Goal: Information Seeking & Learning: Learn about a topic

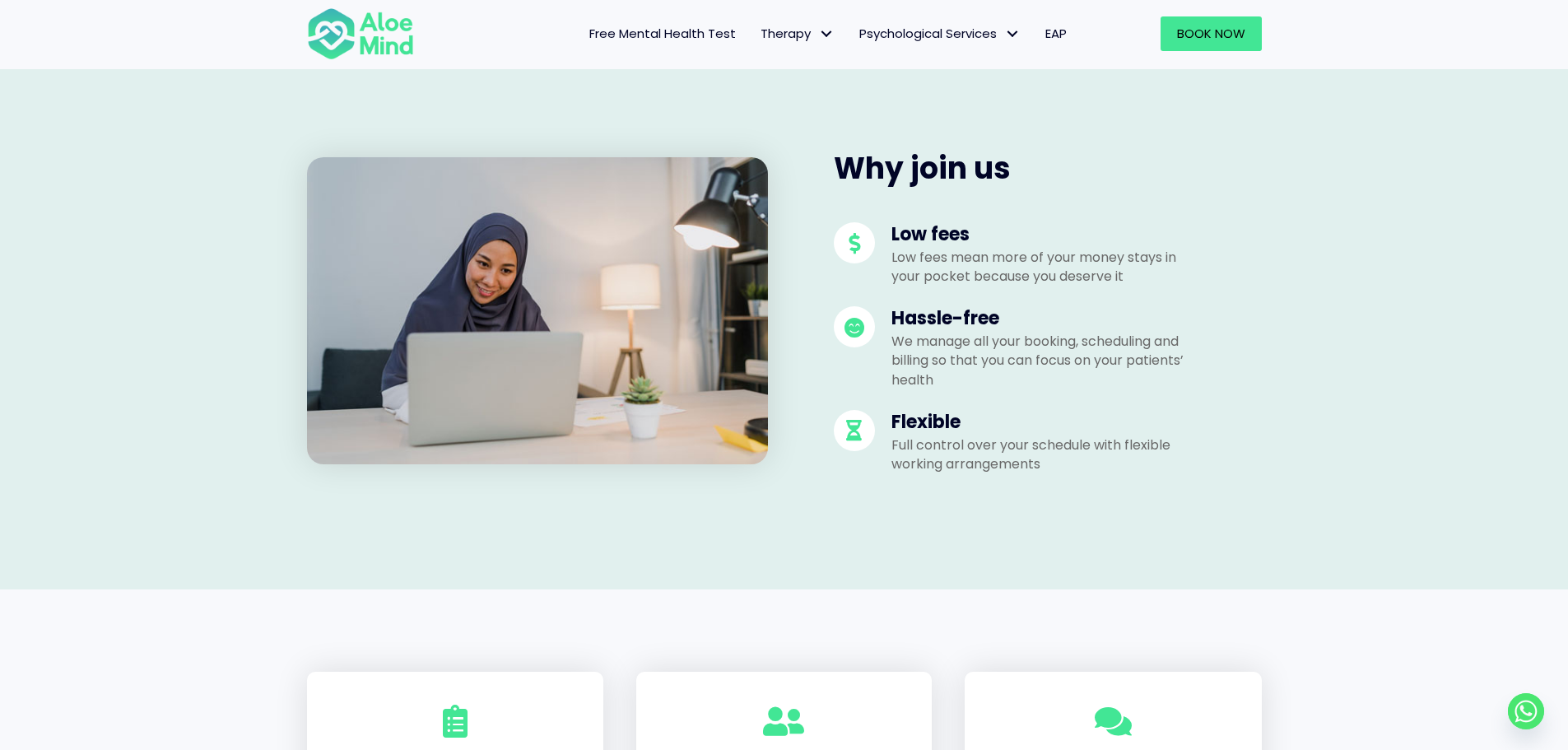
scroll to position [494, 0]
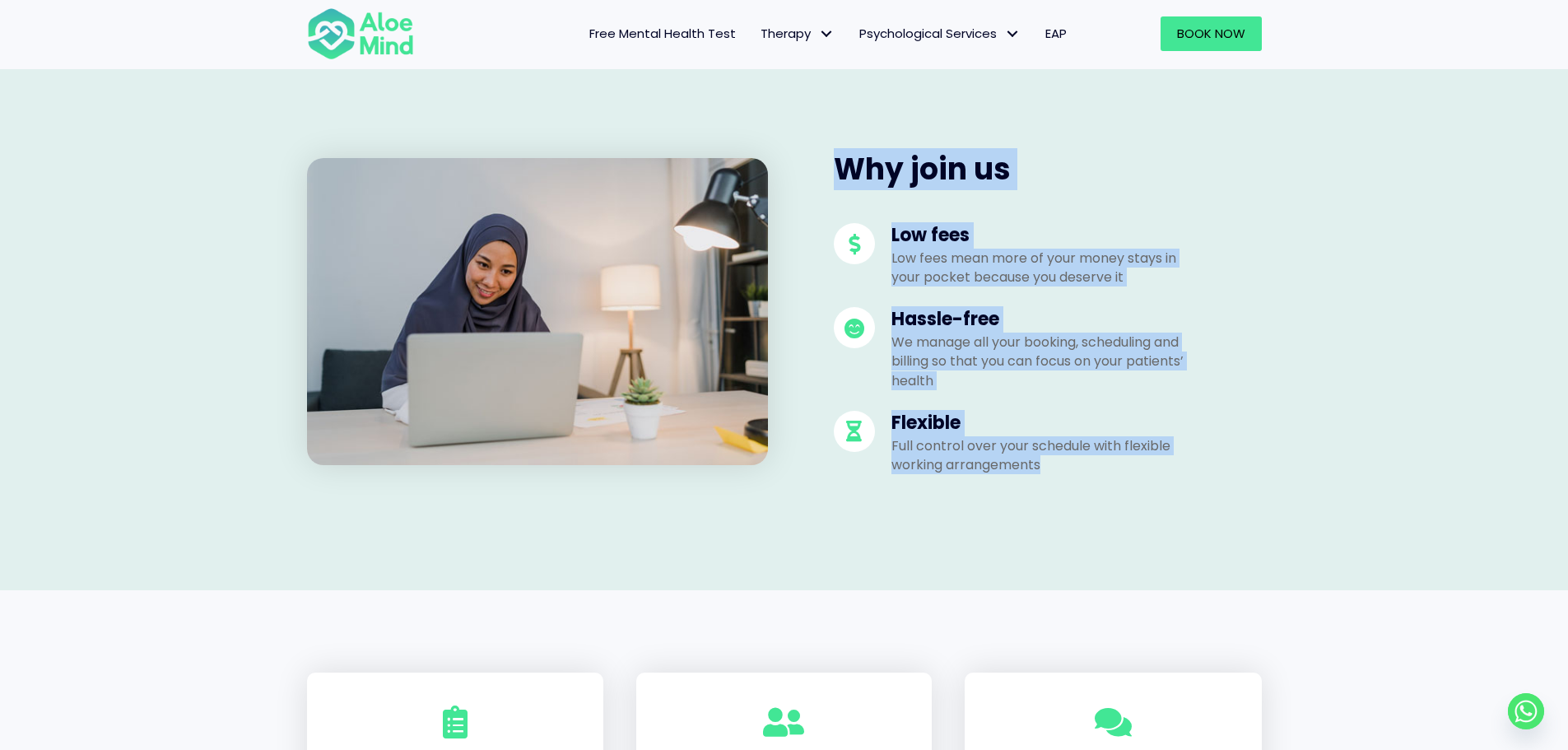
drag, startPoint x: 820, startPoint y: 156, endPoint x: 1040, endPoint y: 484, distance: 394.9
click at [1040, 484] on div "Why join us Low fees Low fees mean more of your money stays in your pocket beca…" at bounding box center [1015, 312] width 395 height 358
click at [1040, 484] on div "Low fees Low fees mean more of your money stays in your pocket because you dese…" at bounding box center [1015, 348] width 395 height 284
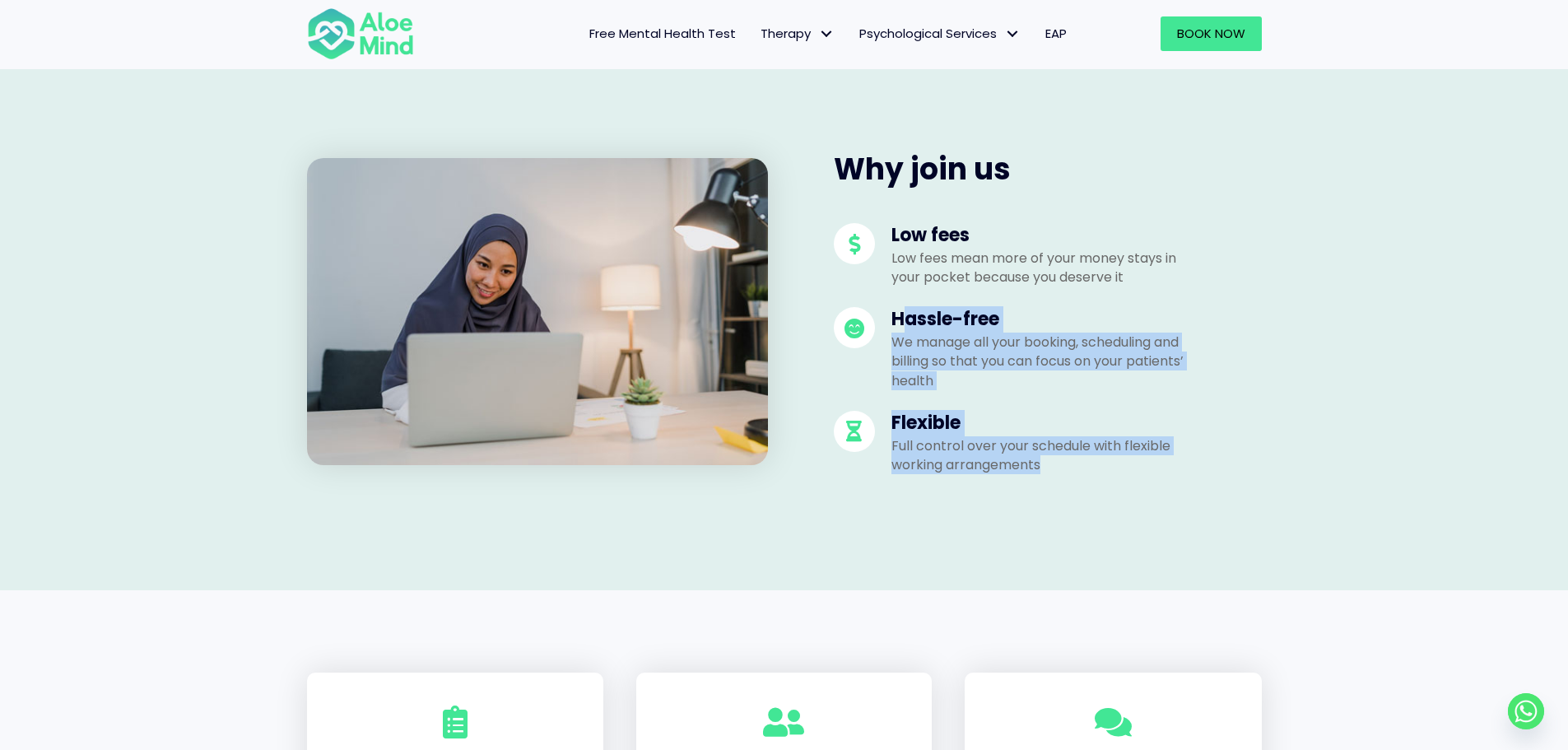
drag, startPoint x: 899, startPoint y: 314, endPoint x: 1037, endPoint y: 492, distance: 225.2
click at [1037, 492] on div "Why join us Low fees Low fees mean more of your money stays in your pocket beca…" at bounding box center [784, 328] width 988 height 392
click at [1037, 492] on div at bounding box center [784, 508] width 988 height 33
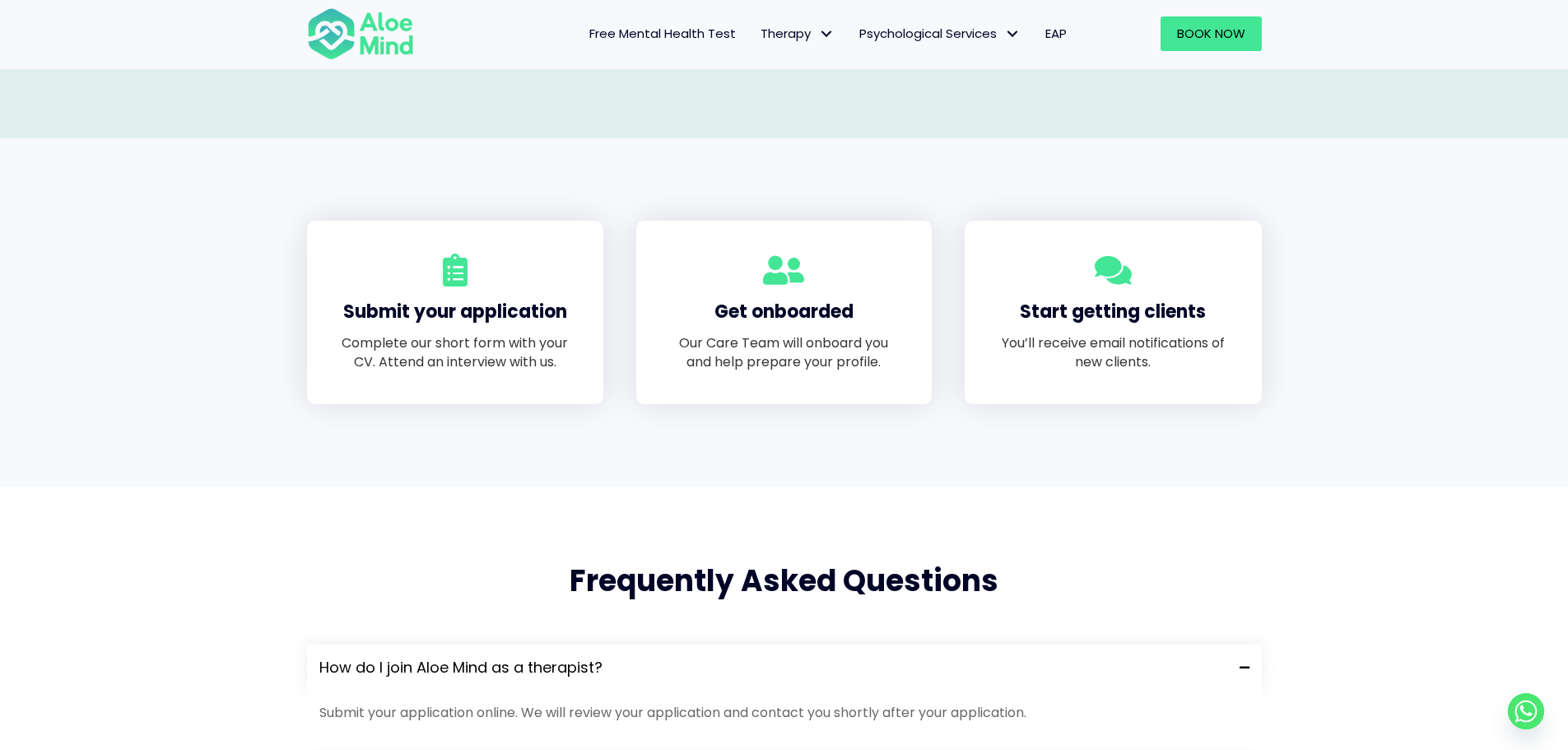
scroll to position [988, 0]
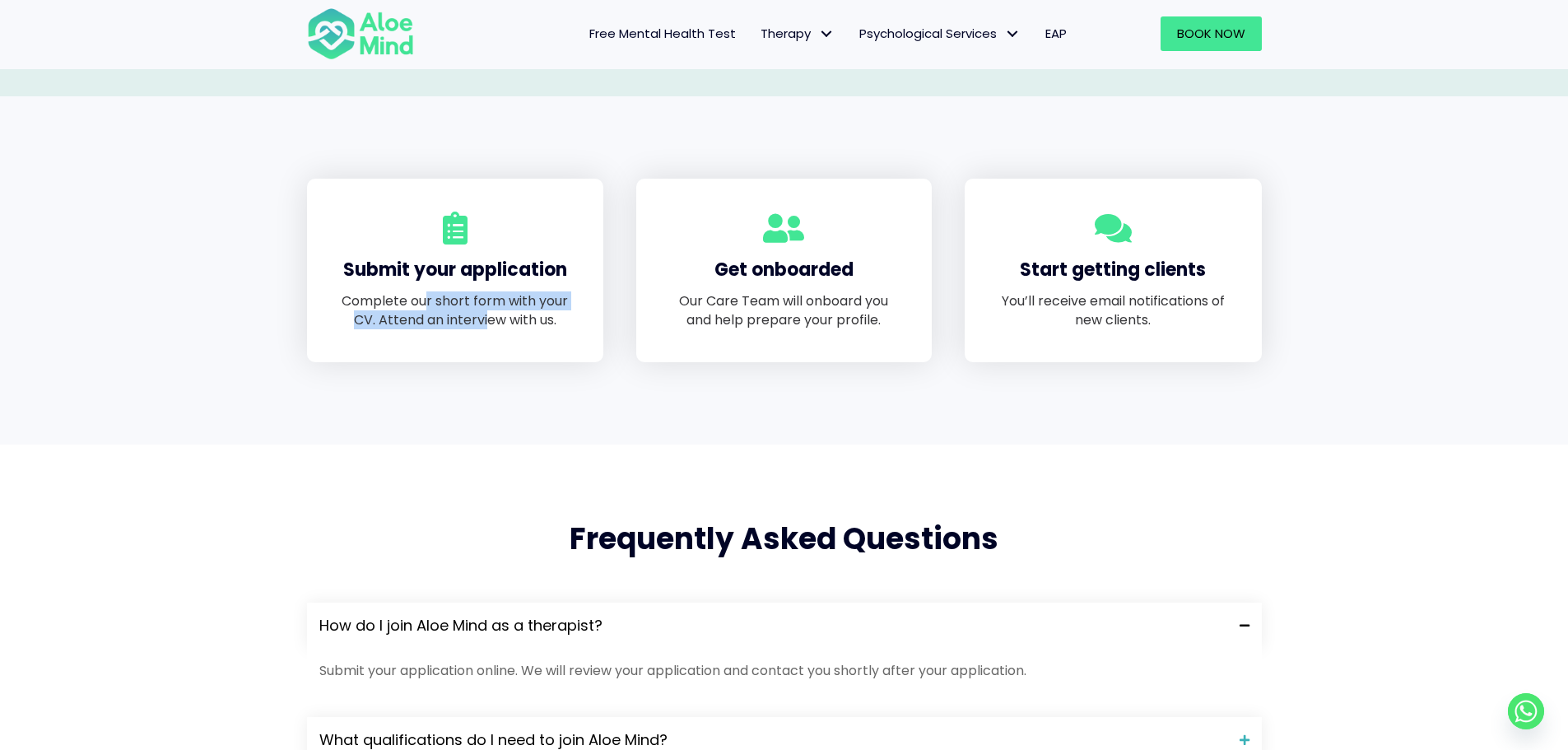
drag, startPoint x: 429, startPoint y: 301, endPoint x: 486, endPoint y: 331, distance: 64.4
click at [486, 331] on div "Submit your application Complete our short form with your CV. Attend an intervi…" at bounding box center [455, 271] width 263 height 151
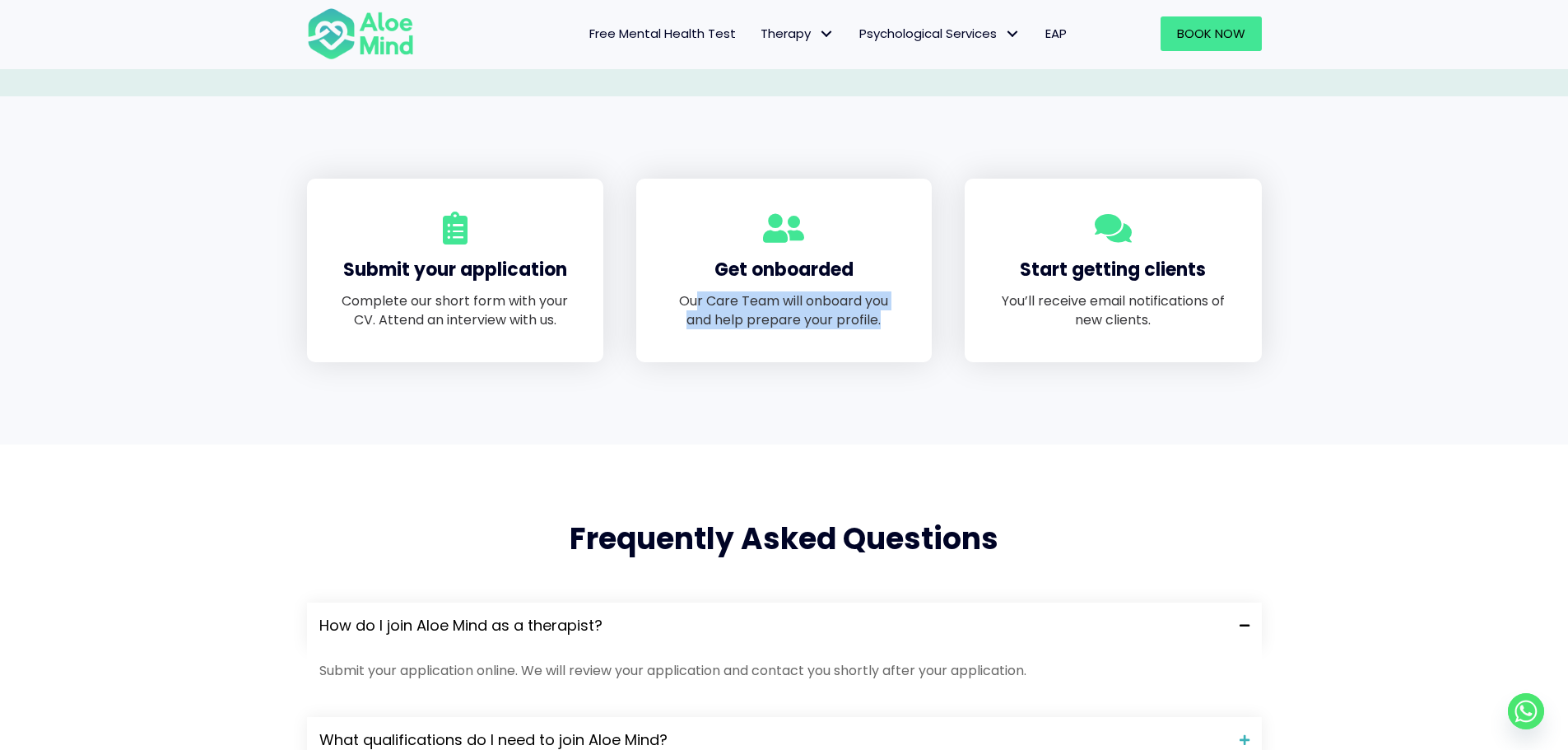
drag, startPoint x: 757, startPoint y: 321, endPoint x: 898, endPoint y: 335, distance: 141.7
click at [897, 335] on div "Get onboarded Our Care Team will onboard you and help prepare your profile." at bounding box center [784, 271] width 263 height 151
click at [898, 335] on div "Get onboarded Our Care Team will onboard you and help prepare your profile." at bounding box center [784, 271] width 263 height 151
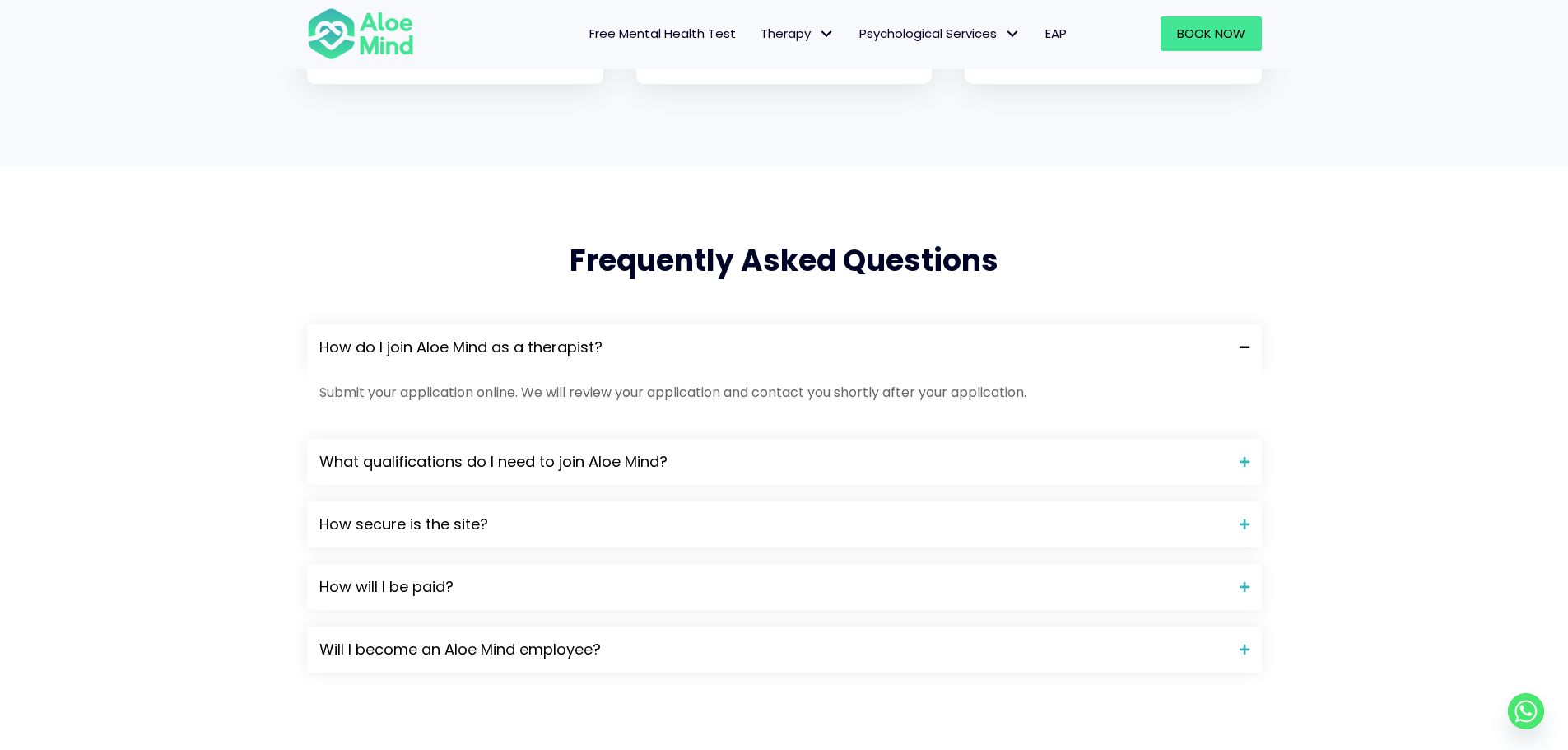
scroll to position [1318, 0]
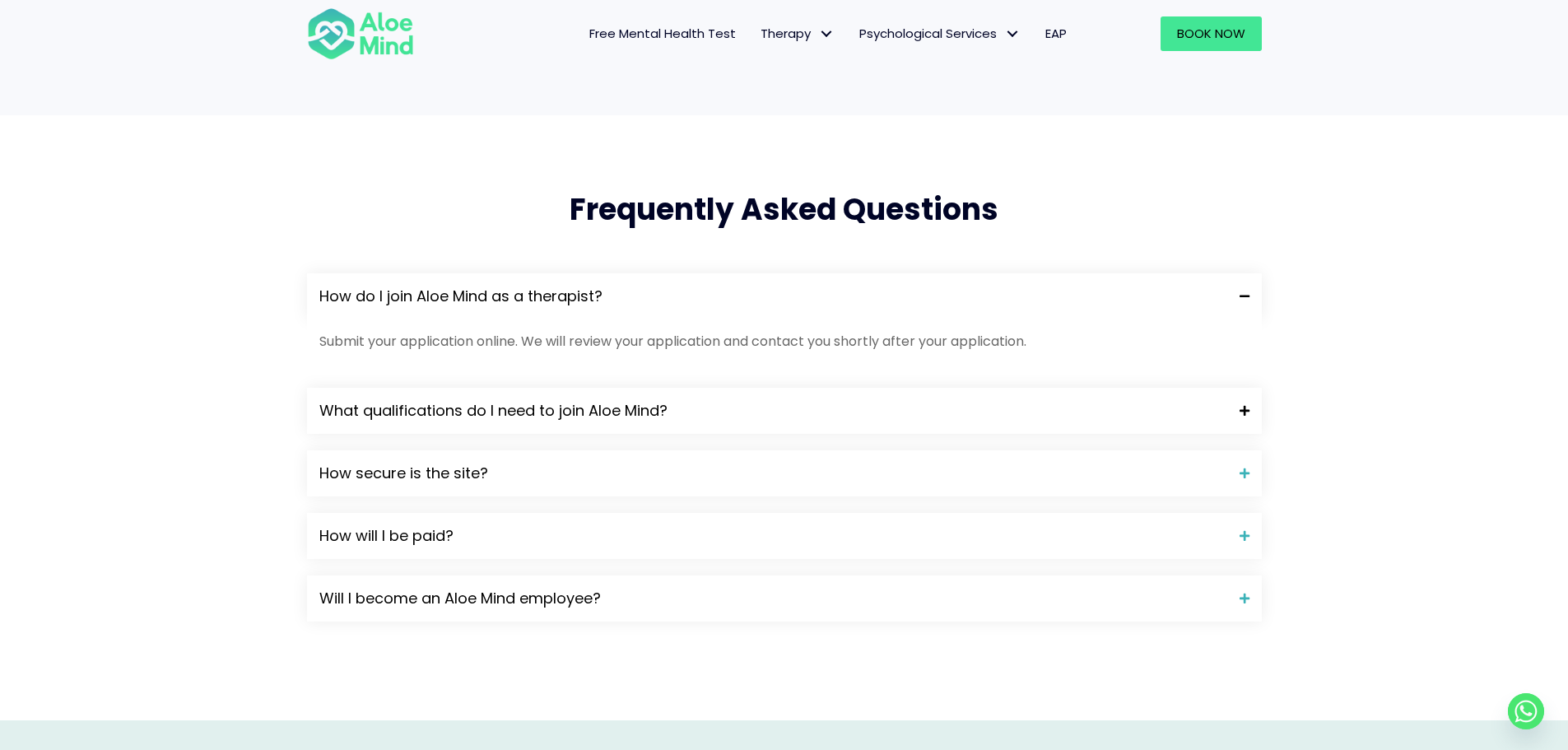
click at [525, 405] on span "What qualifications do I need to join Aloe Mind?" at bounding box center [773, 410] width 908 height 21
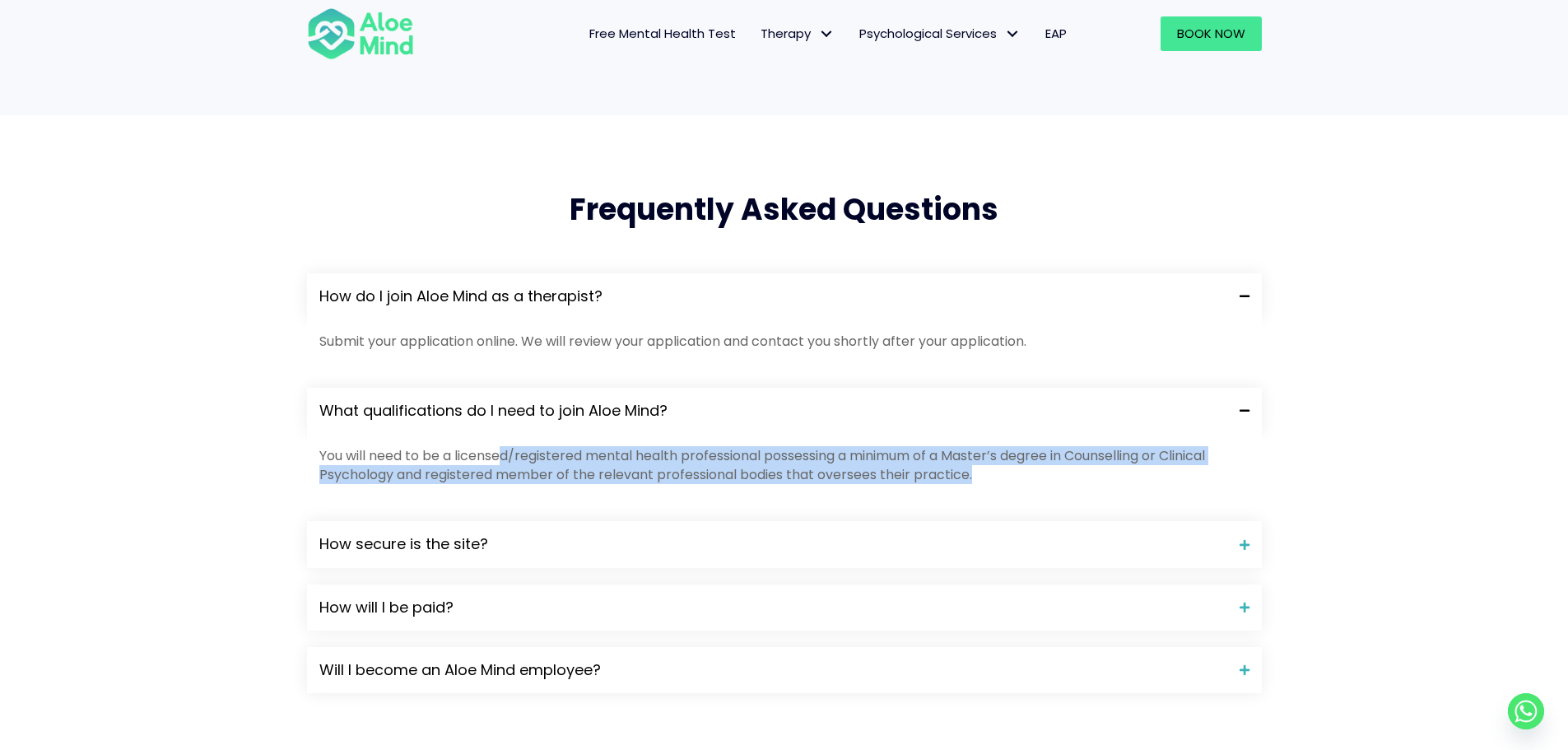
drag, startPoint x: 503, startPoint y: 452, endPoint x: 1123, endPoint y: 468, distance: 620.2
click at [1123, 468] on p "You will need to be a licensed/registered mental health professional possessing…" at bounding box center [784, 465] width 930 height 38
click at [1089, 476] on p "You will need to be a licensed/registered mental health professional possessing…" at bounding box center [784, 465] width 930 height 38
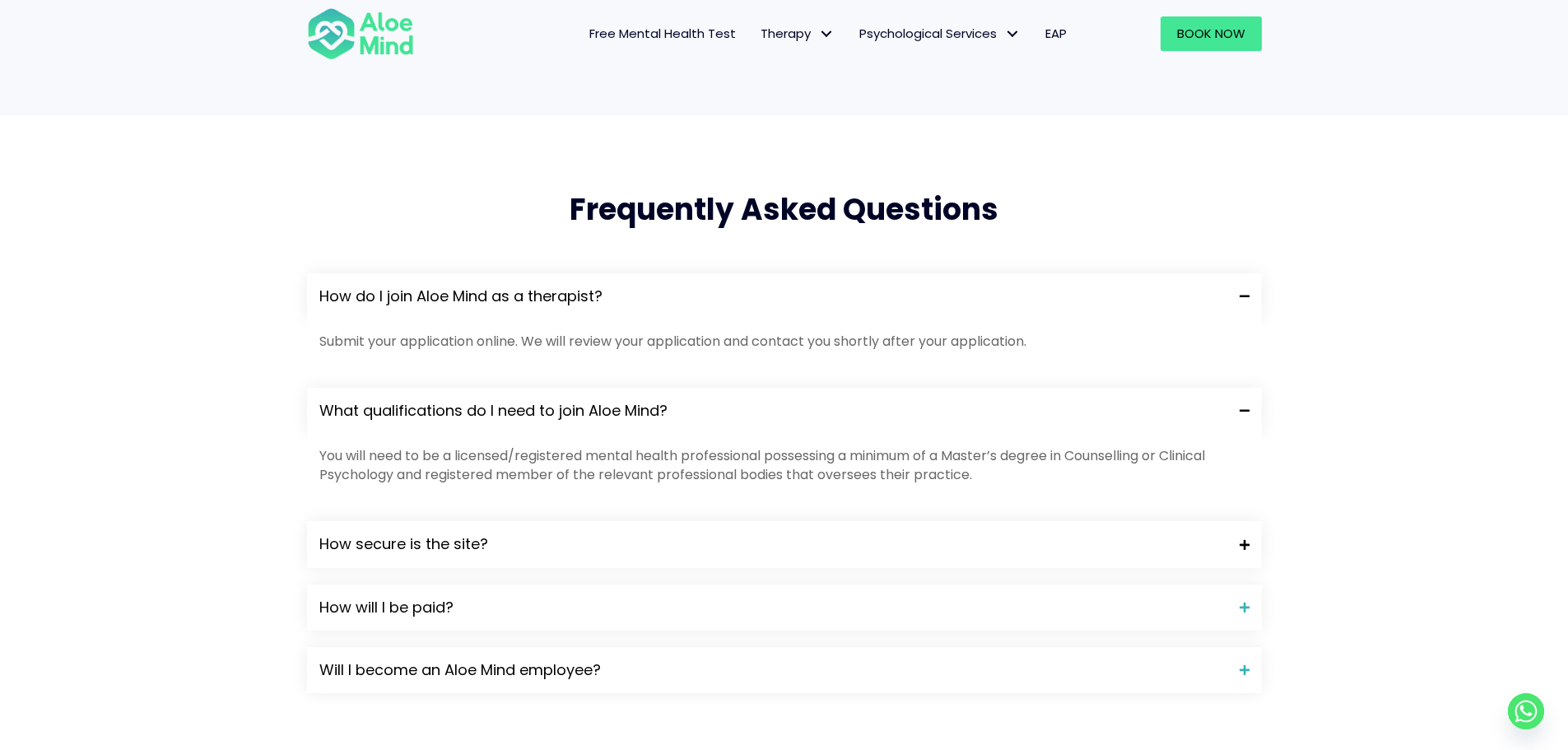
click at [671, 538] on span "How secure is the site?" at bounding box center [773, 544] width 908 height 21
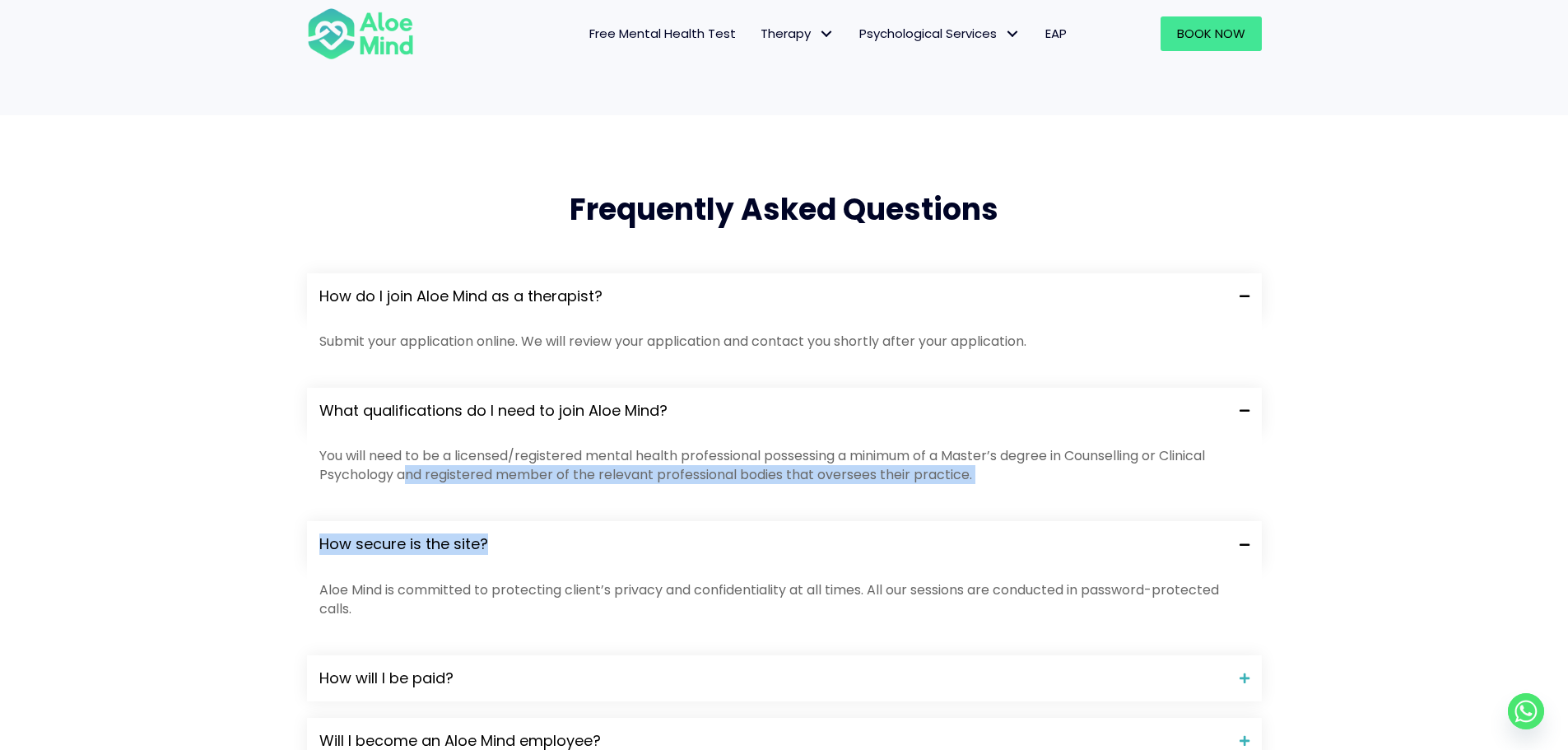
drag, startPoint x: 410, startPoint y: 473, endPoint x: 1003, endPoint y: 511, distance: 594.2
click at [1003, 511] on div "How do I join Aloe Mind as a therapist? Submit your application online. We will…" at bounding box center [784, 519] width 955 height 491
click at [1008, 500] on div "You will need to be a licensed/registered mental health professional possessing…" at bounding box center [784, 469] width 955 height 71
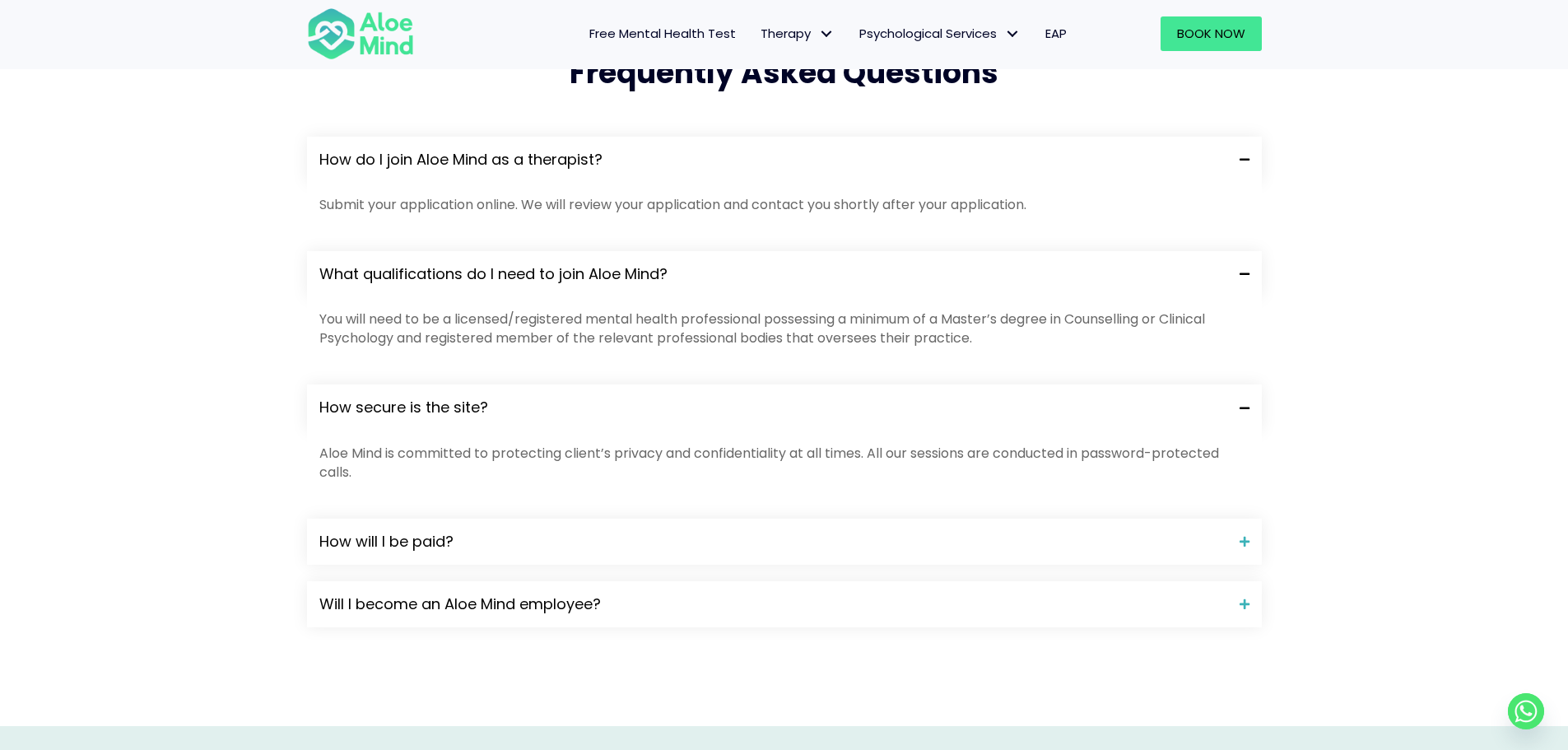
scroll to position [1482, 0]
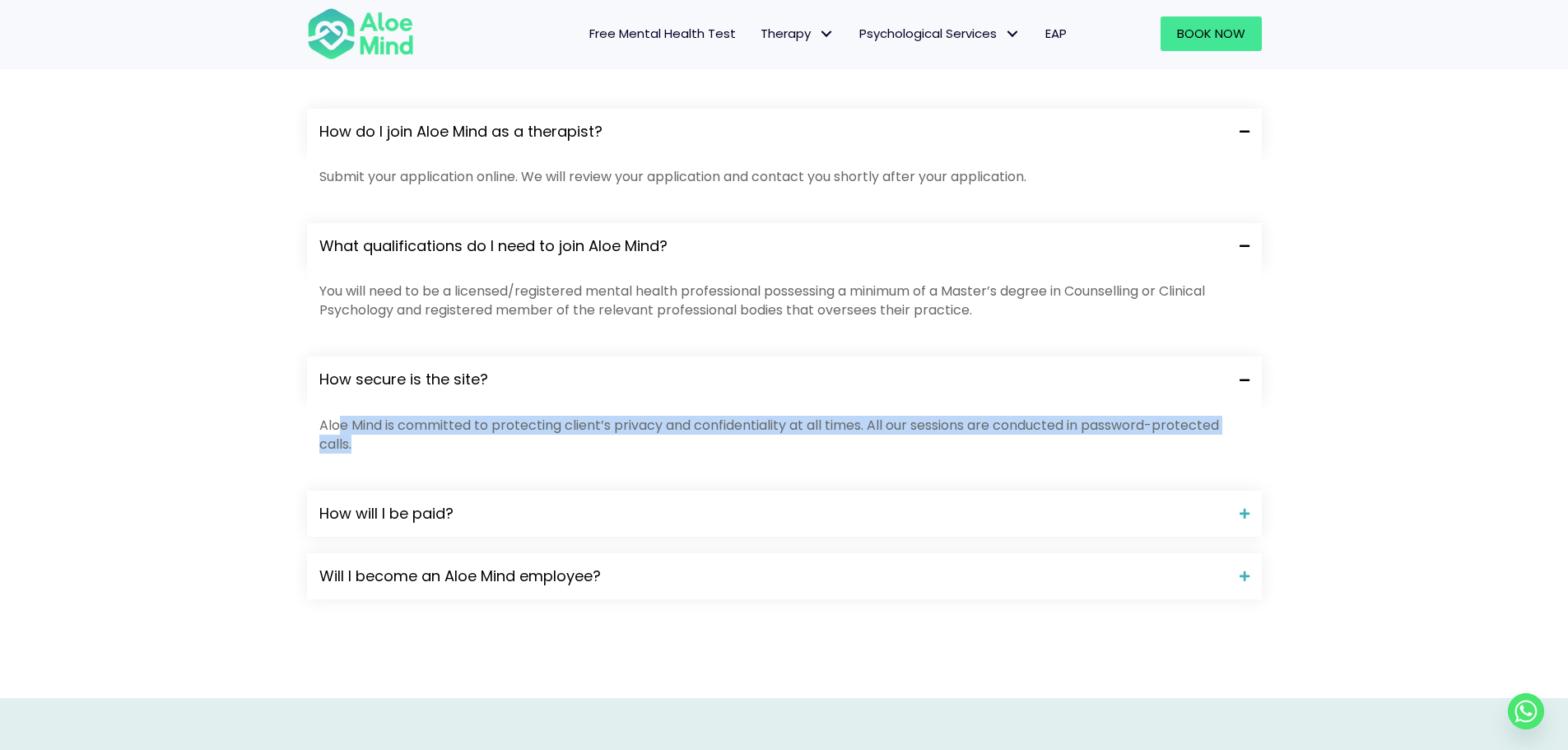
drag, startPoint x: 337, startPoint y: 425, endPoint x: 918, endPoint y: 456, distance: 581.8
click at [918, 456] on div "Aloe Mind is committed to protecting client’s privacy and confidentiality at al…" at bounding box center [784, 439] width 955 height 71
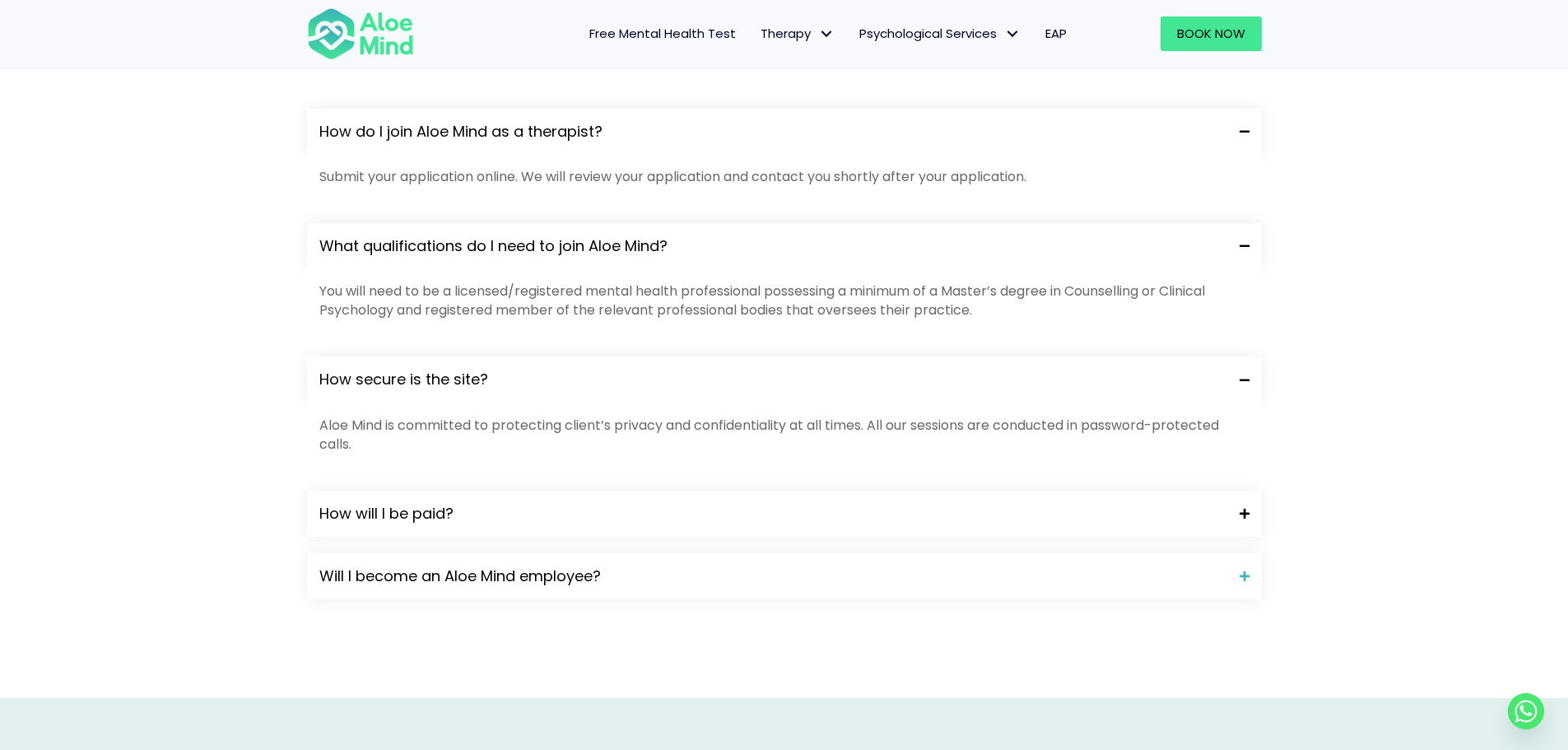
click at [799, 502] on div "How will I be paid?" at bounding box center [784, 515] width 955 height 47
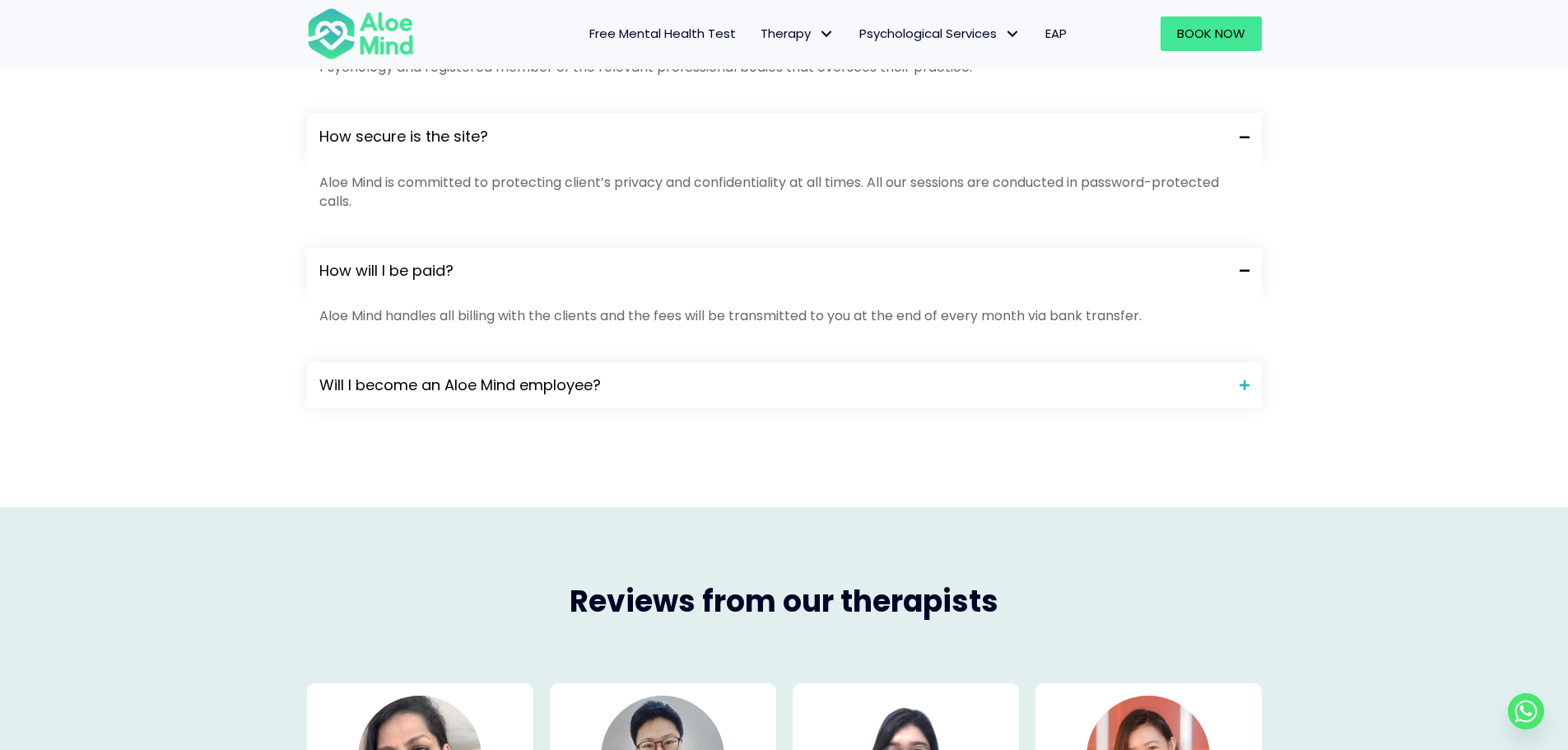
scroll to position [1730, 0]
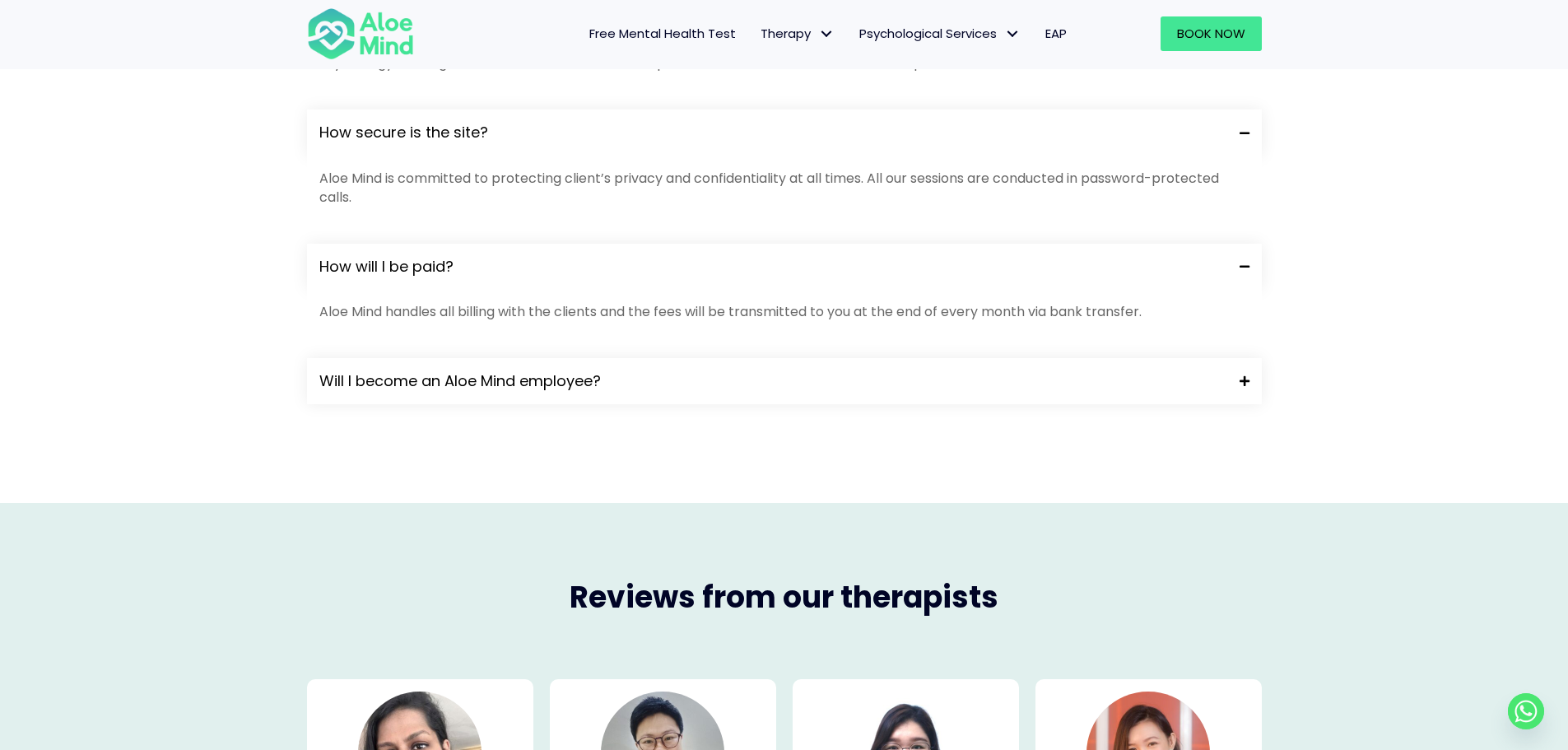
click at [591, 387] on span "Will I become an Aloe Mind employee?" at bounding box center [773, 381] width 908 height 21
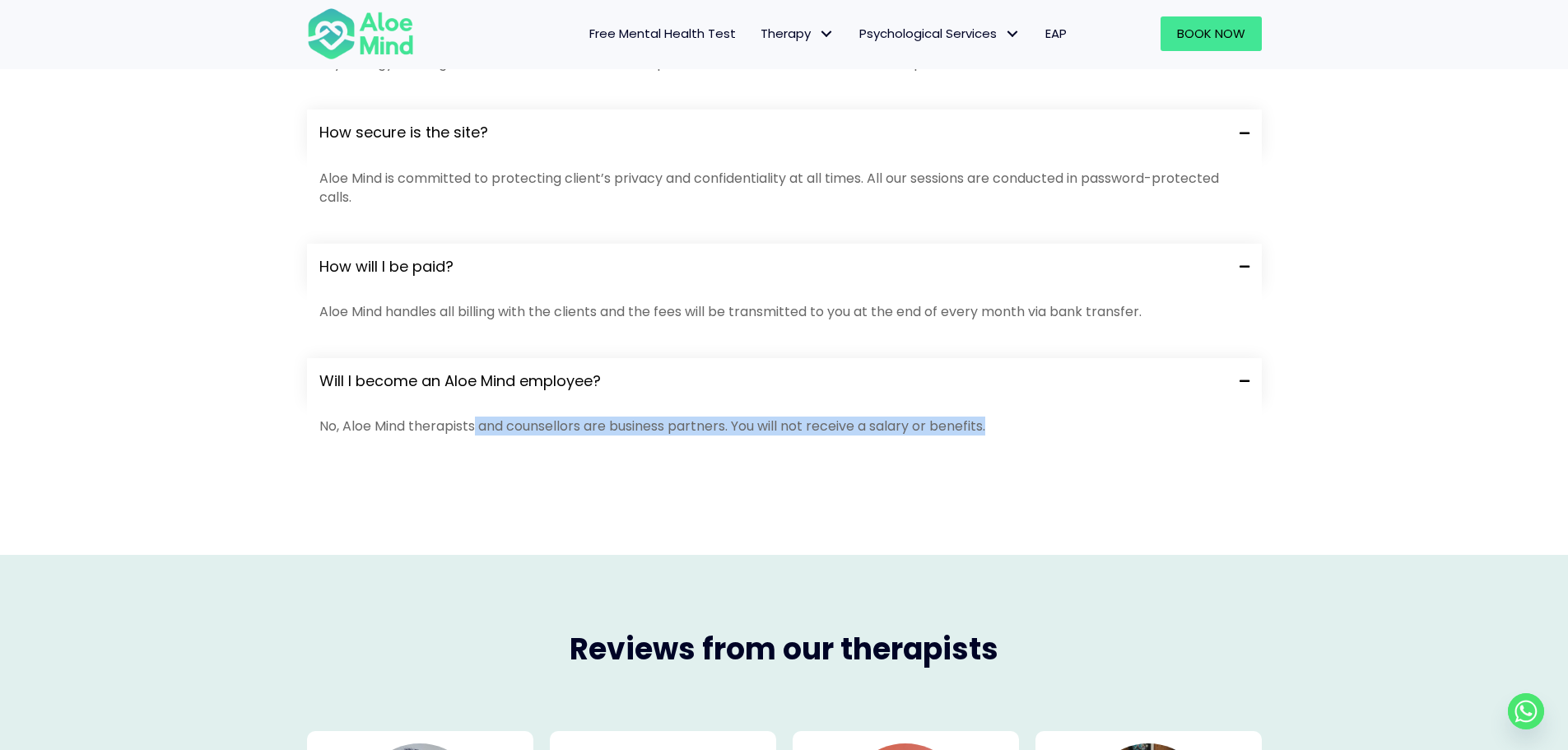
drag, startPoint x: 477, startPoint y: 429, endPoint x: 1067, endPoint y: 452, distance: 590.4
click at [1067, 452] on div "No, Aloe Mind therapists and counsellors are business partners. You will not re…" at bounding box center [784, 431] width 955 height 52
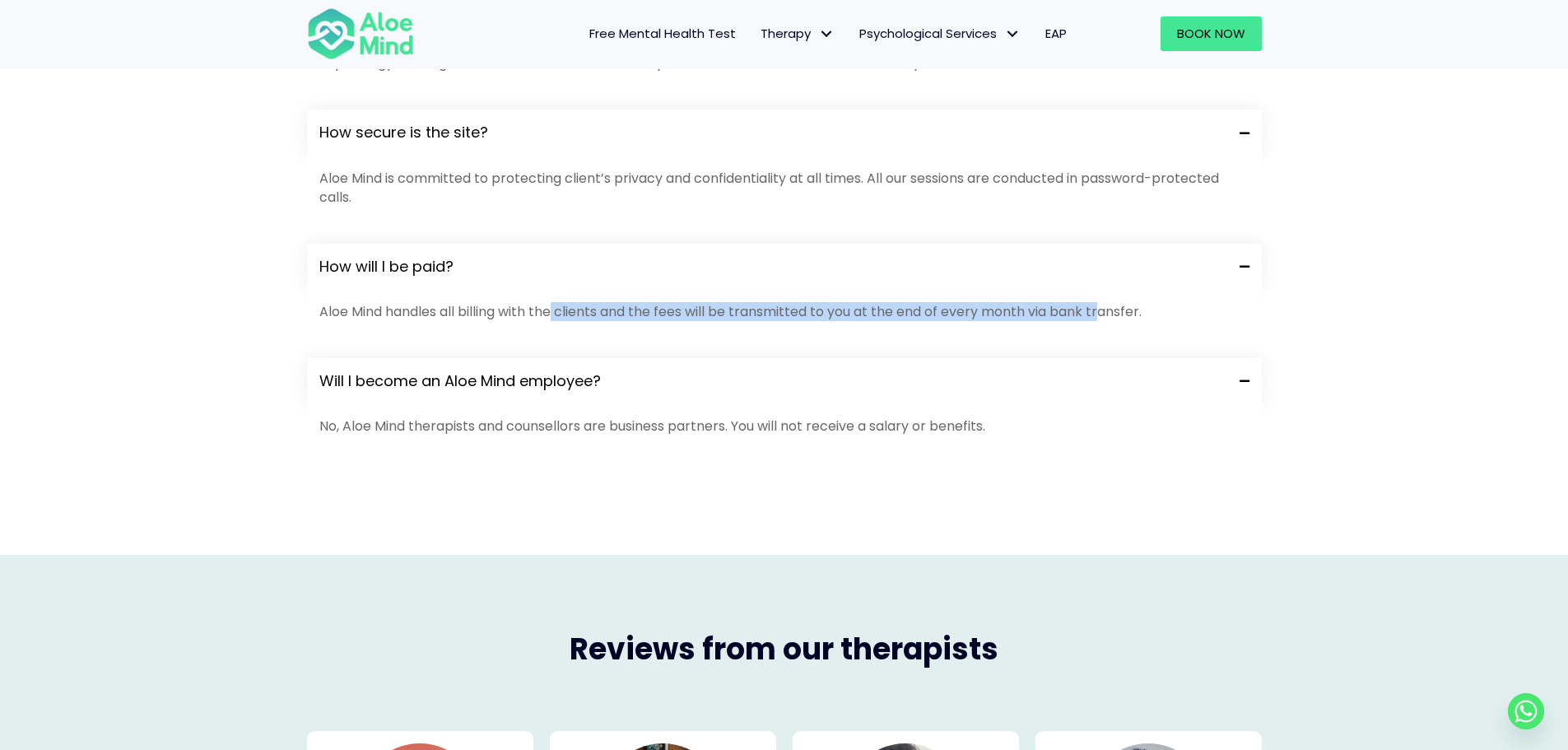
drag, startPoint x: 555, startPoint y: 312, endPoint x: 1104, endPoint y: 328, distance: 549.2
click at [1104, 328] on div "Aloe Mind handles all billing with the clients and the fees will be transmitted…" at bounding box center [784, 316] width 955 height 52
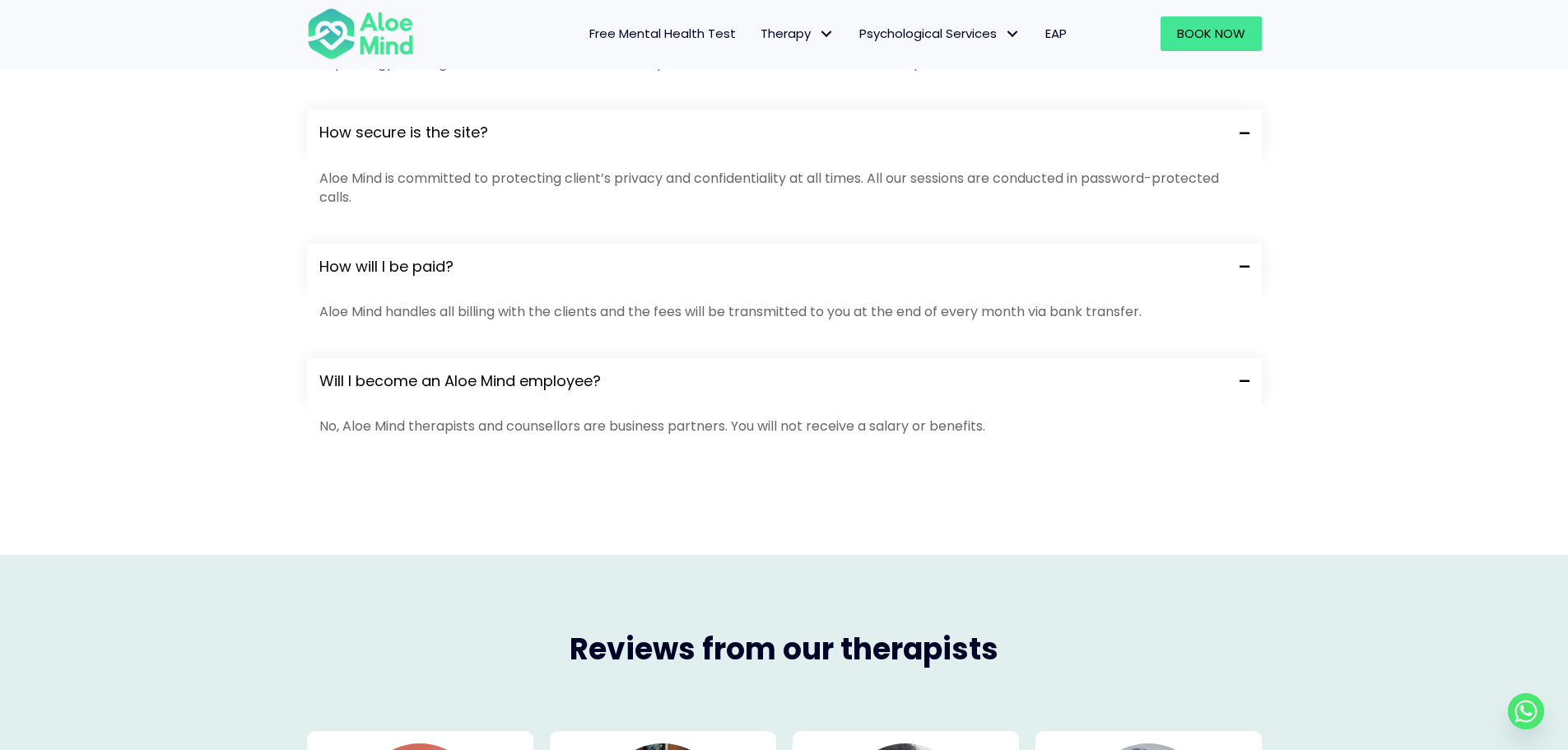
click at [1163, 319] on p "Aloe Mind handles all billing with the clients and the fees will be transmitted…" at bounding box center [784, 312] width 930 height 19
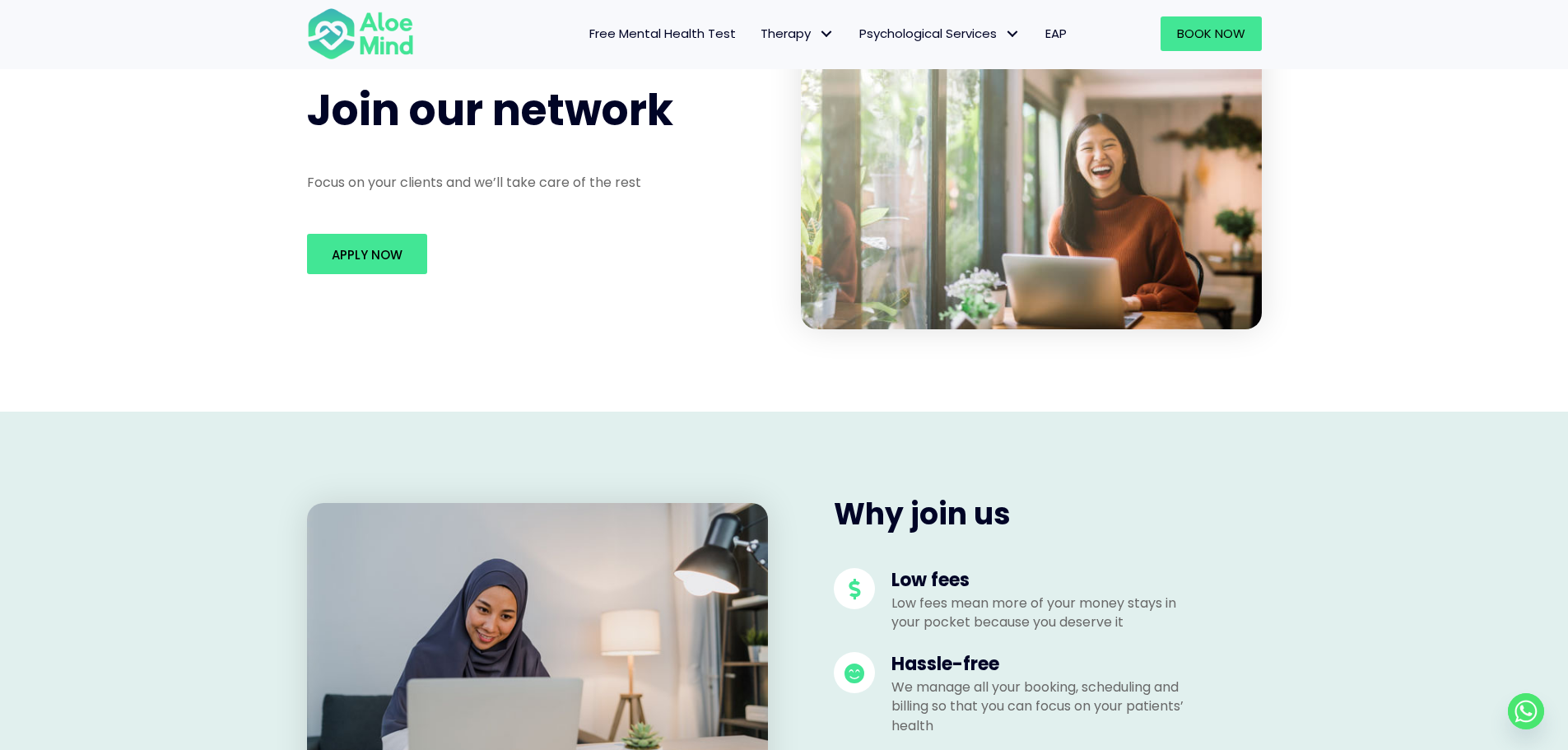
scroll to position [0, 0]
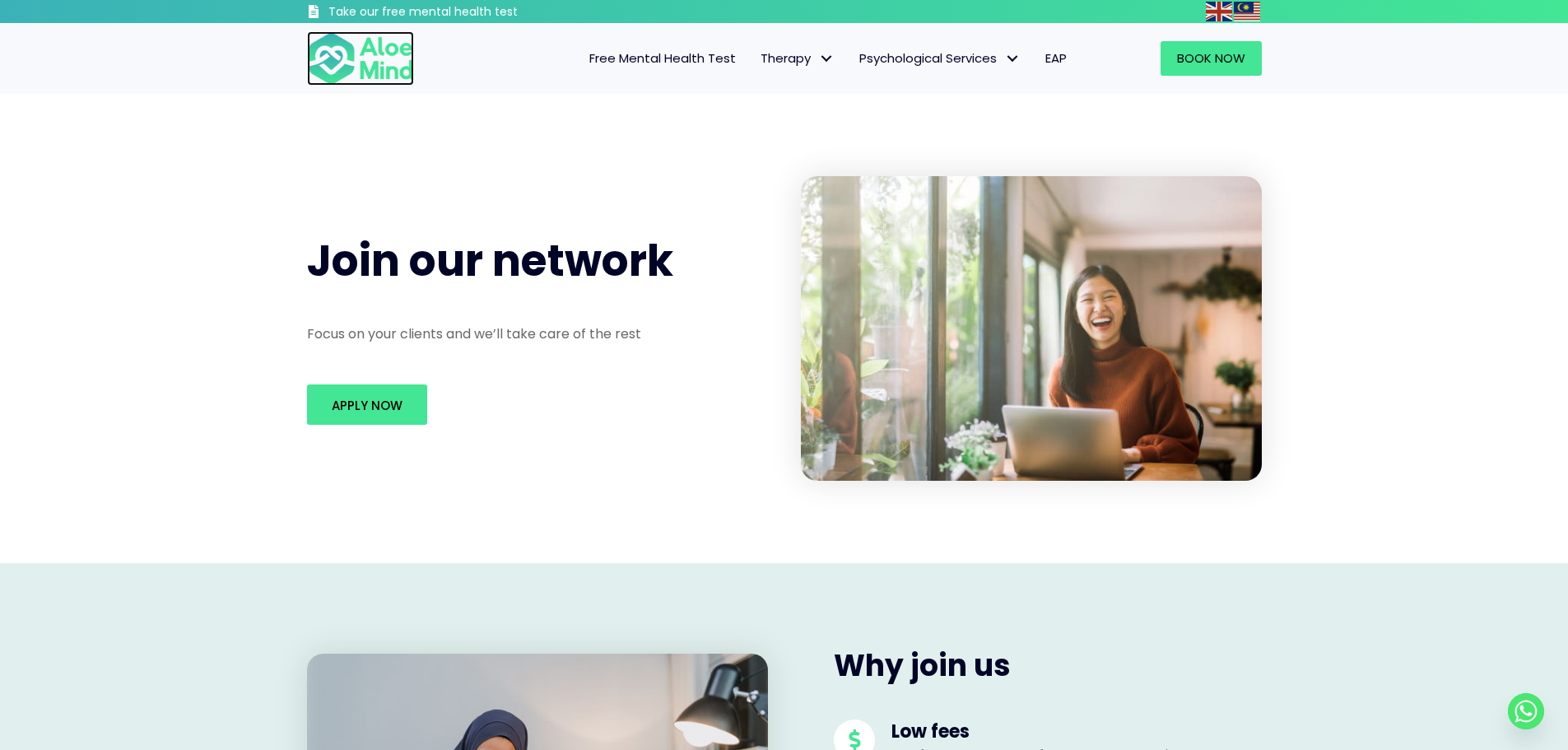
click at [394, 60] on img at bounding box center [360, 59] width 107 height 54
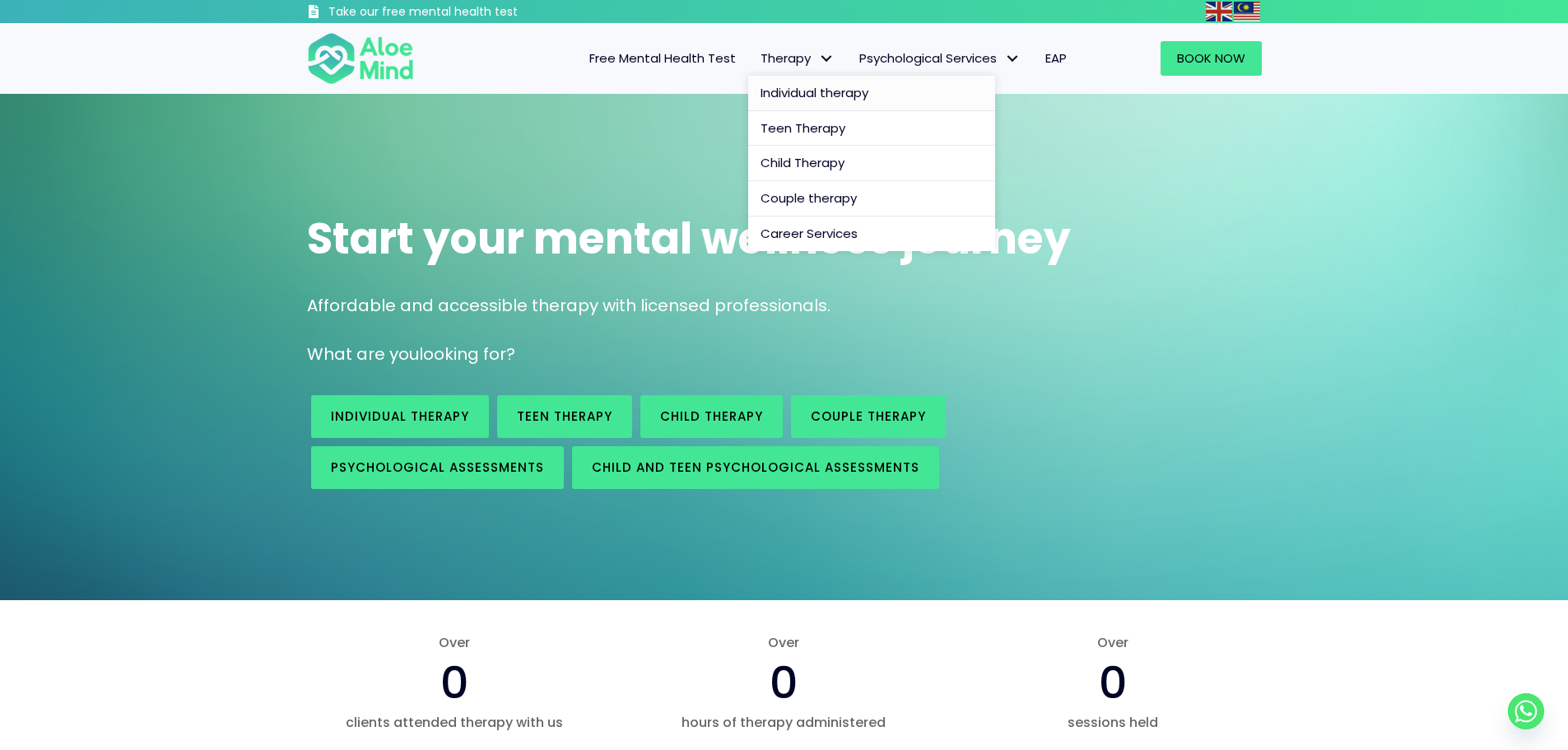
click at [806, 88] on span "Individual therapy" at bounding box center [815, 92] width 108 height 18
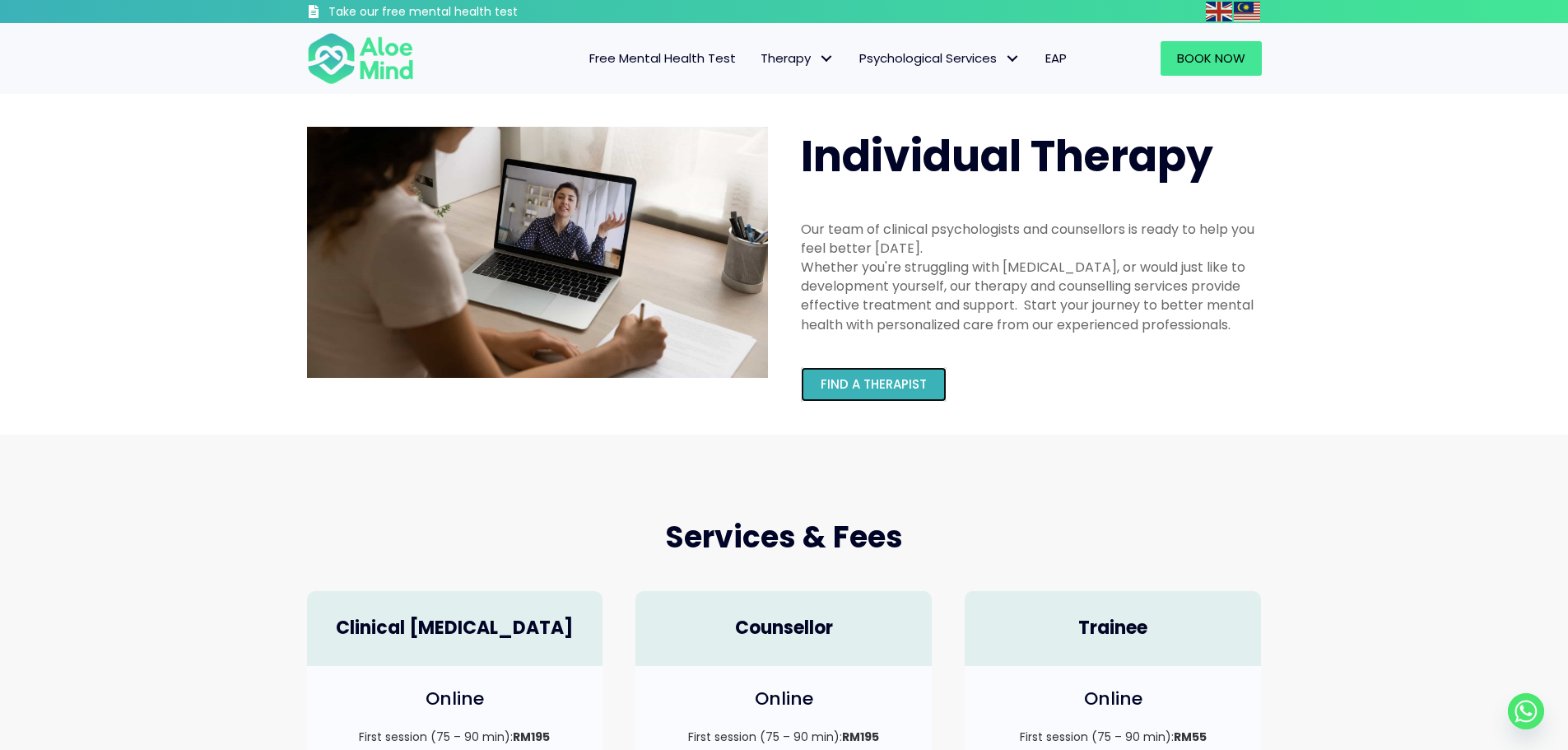
click at [876, 383] on span "Find a therapist" at bounding box center [873, 384] width 106 height 18
